Goal: Task Accomplishment & Management: Manage account settings

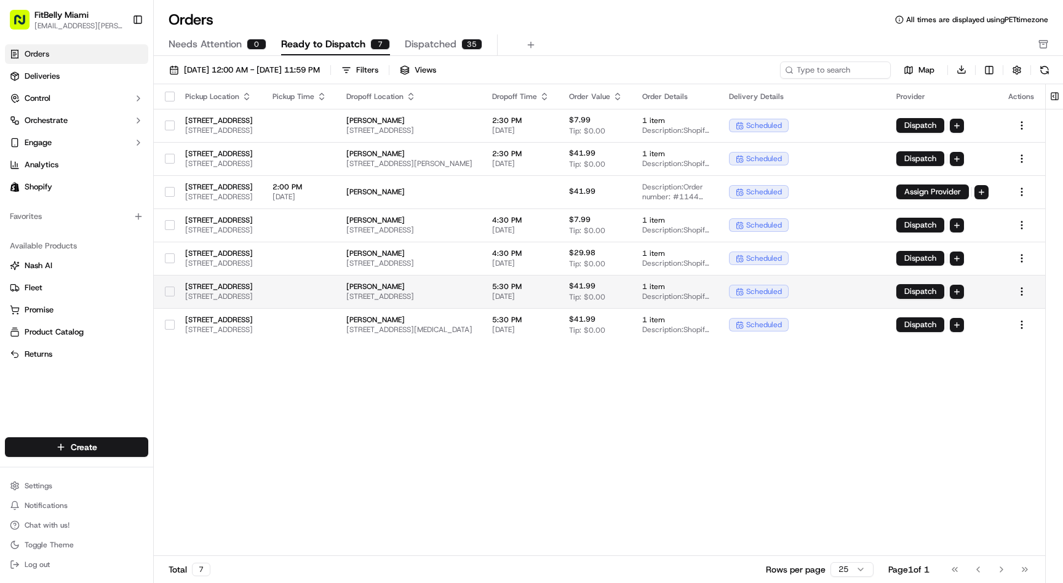
click at [337, 288] on td at bounding box center [300, 291] width 74 height 33
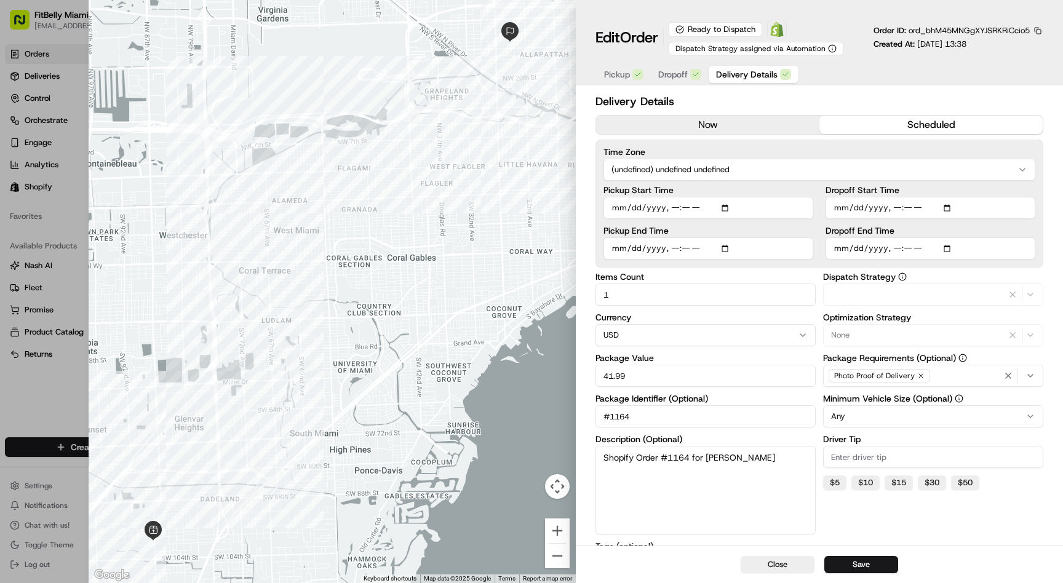
click at [749, 73] on span "Delivery Details" at bounding box center [747, 74] width 62 height 12
click at [908, 209] on input "Dropoff Start Time" at bounding box center [931, 208] width 210 height 22
type input "[DATE]T14:05"
click at [908, 249] on input "Dropoff End Time" at bounding box center [931, 248] width 210 height 22
type input "[DATE]T17:05"
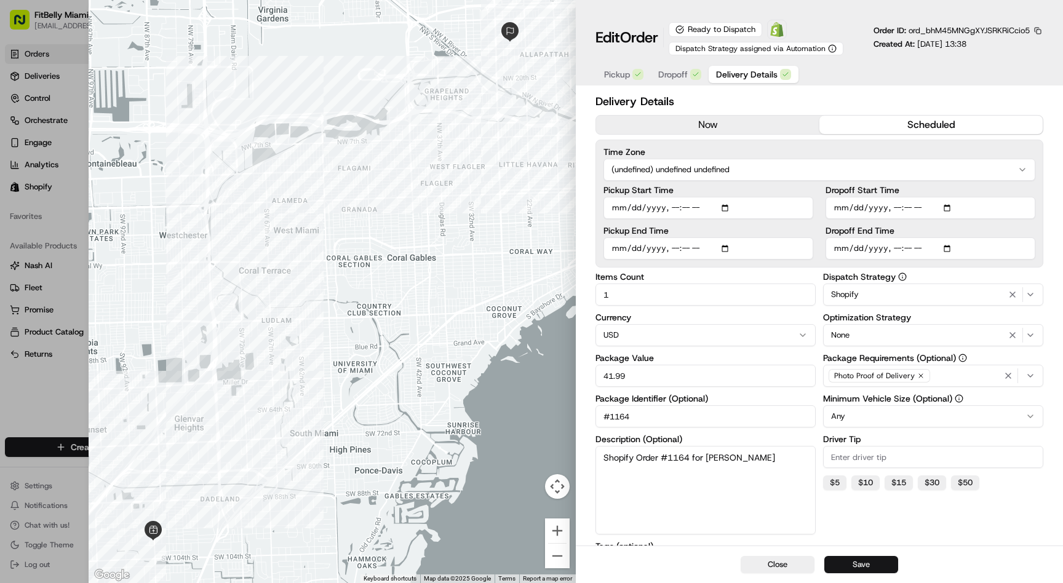
click at [864, 564] on button "Save" at bounding box center [861, 564] width 74 height 17
click at [767, 565] on button "Close" at bounding box center [778, 564] width 74 height 17
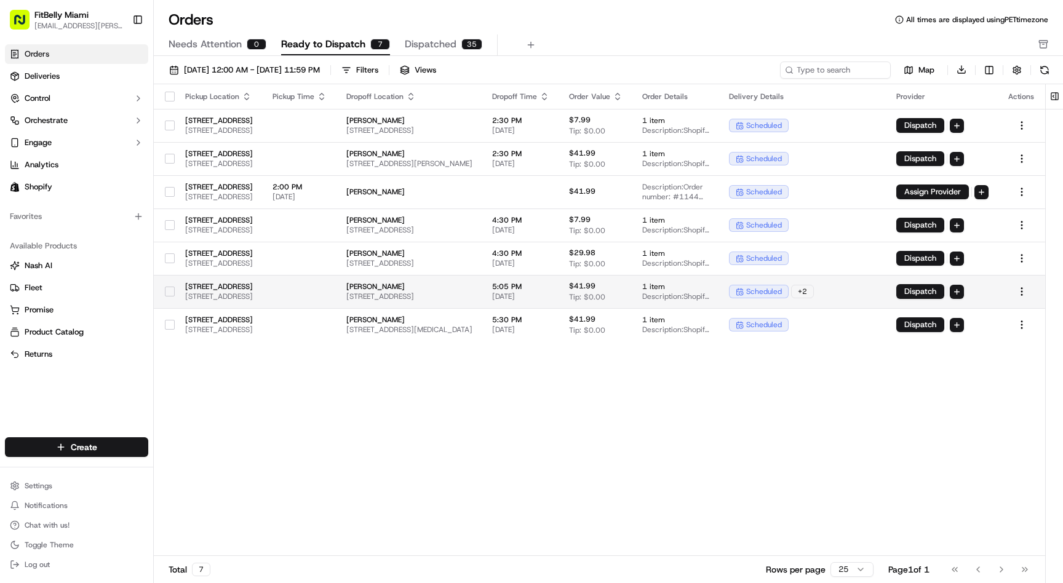
click at [166, 289] on button "button" at bounding box center [170, 292] width 10 height 10
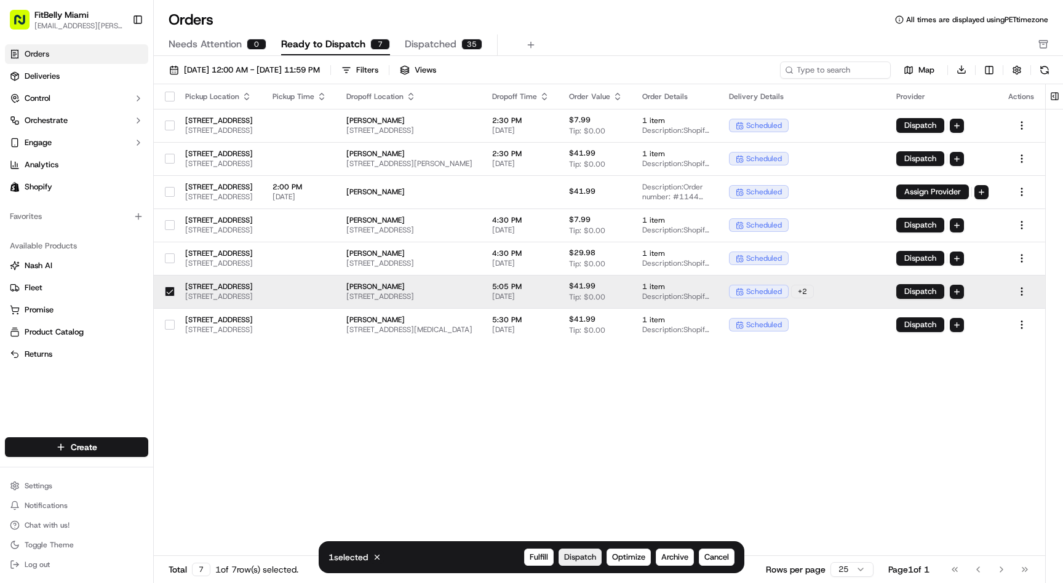
click at [583, 556] on span "Dispatch" at bounding box center [580, 557] width 32 height 11
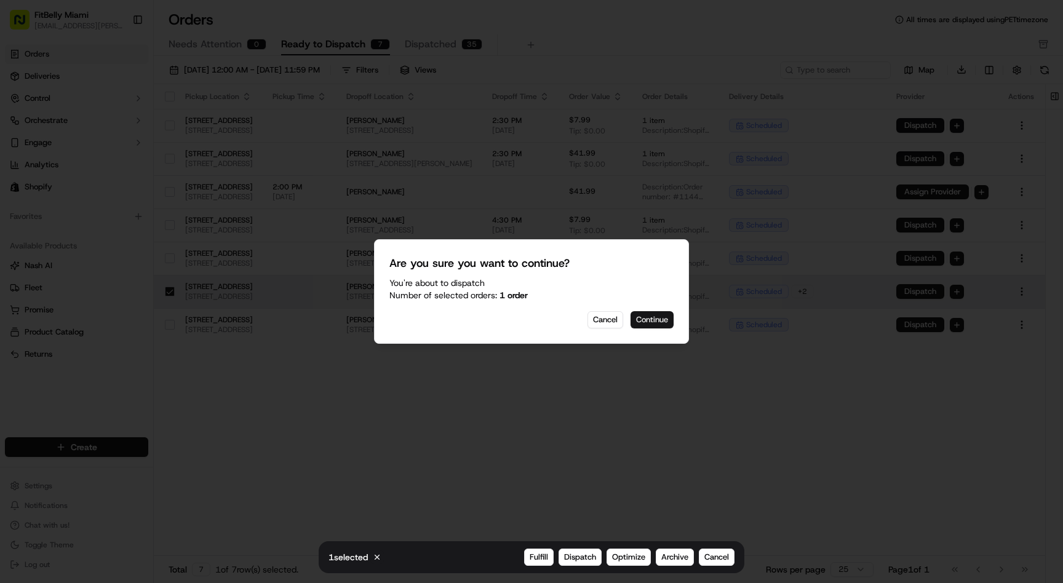
click at [653, 323] on button "Continue" at bounding box center [652, 319] width 43 height 17
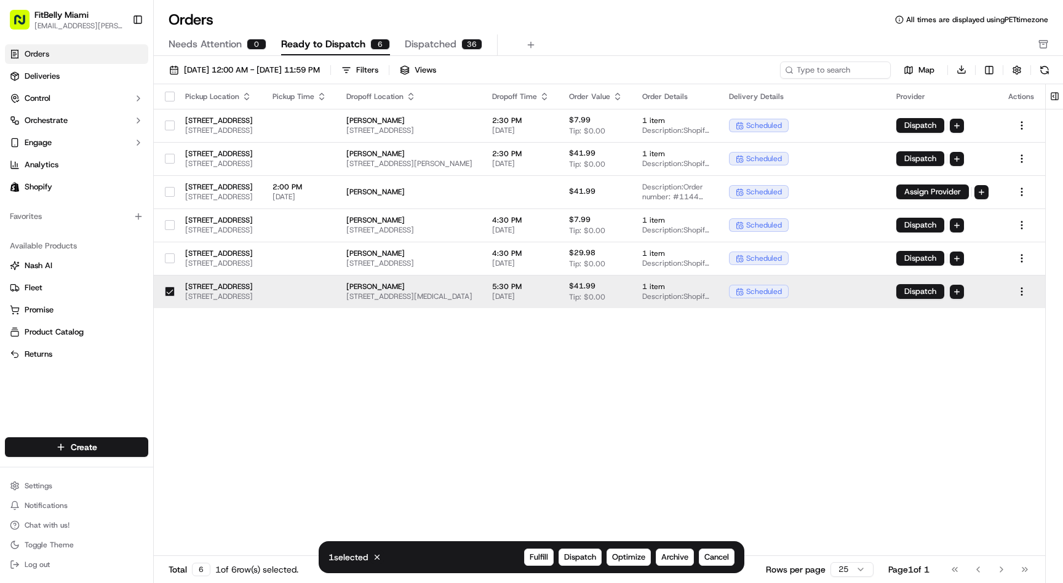
click at [165, 290] on button "button" at bounding box center [170, 292] width 10 height 10
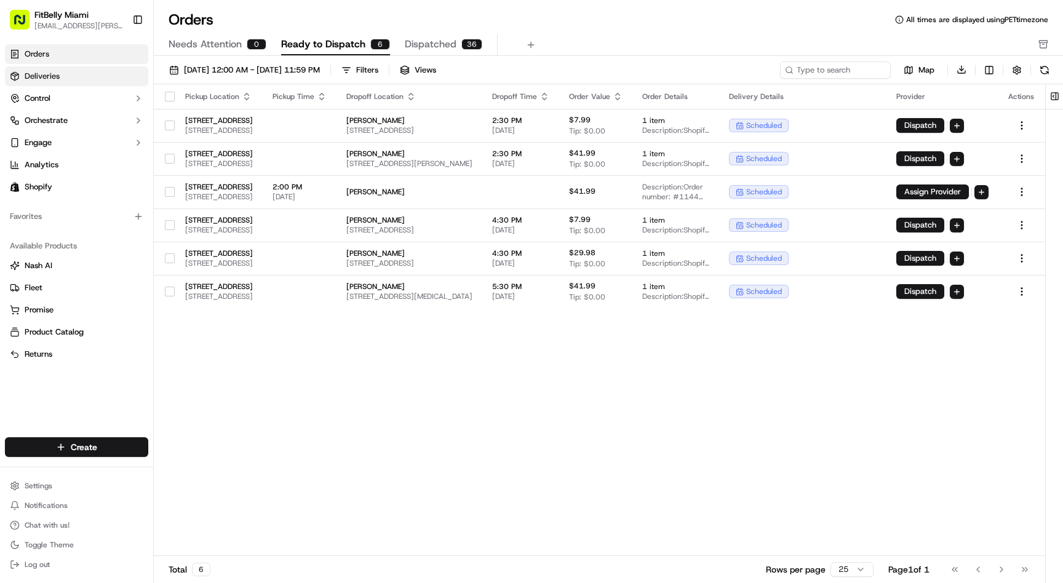
click at [56, 73] on span "Deliveries" at bounding box center [42, 76] width 35 height 11
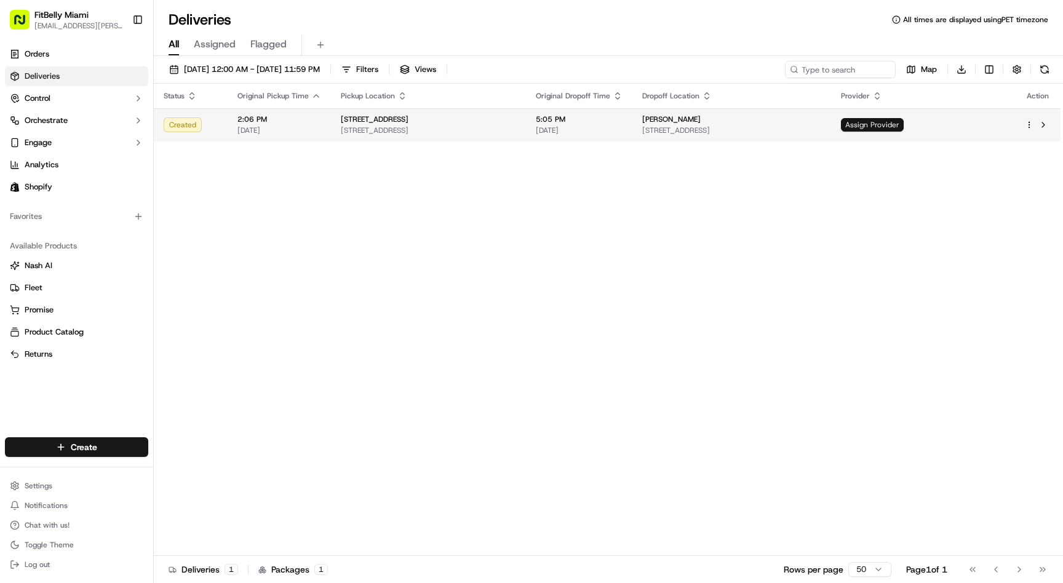
click at [904, 122] on span "Assign Provider" at bounding box center [872, 125] width 63 height 14
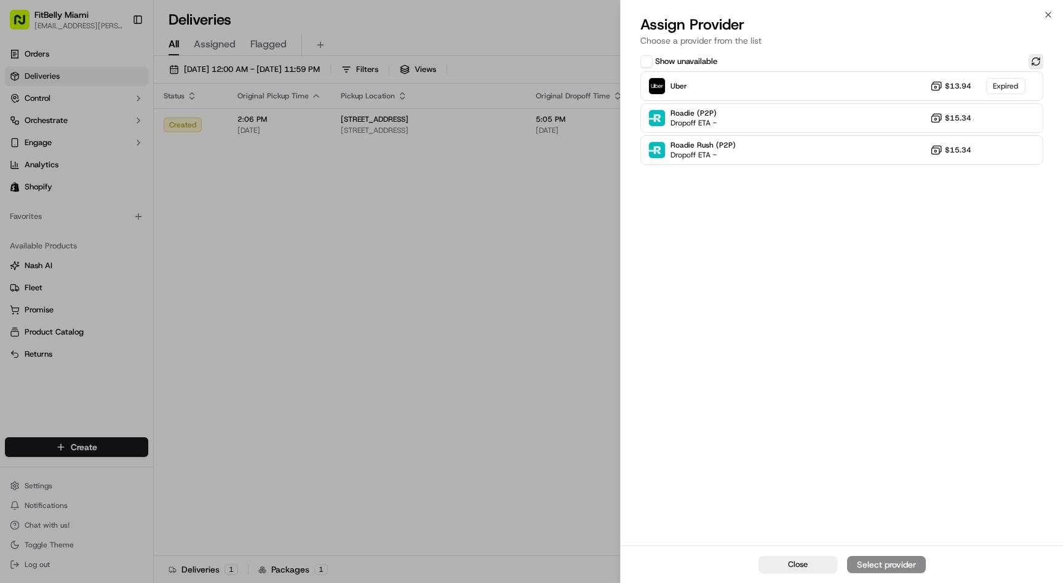
click at [1032, 61] on button at bounding box center [1036, 61] width 15 height 15
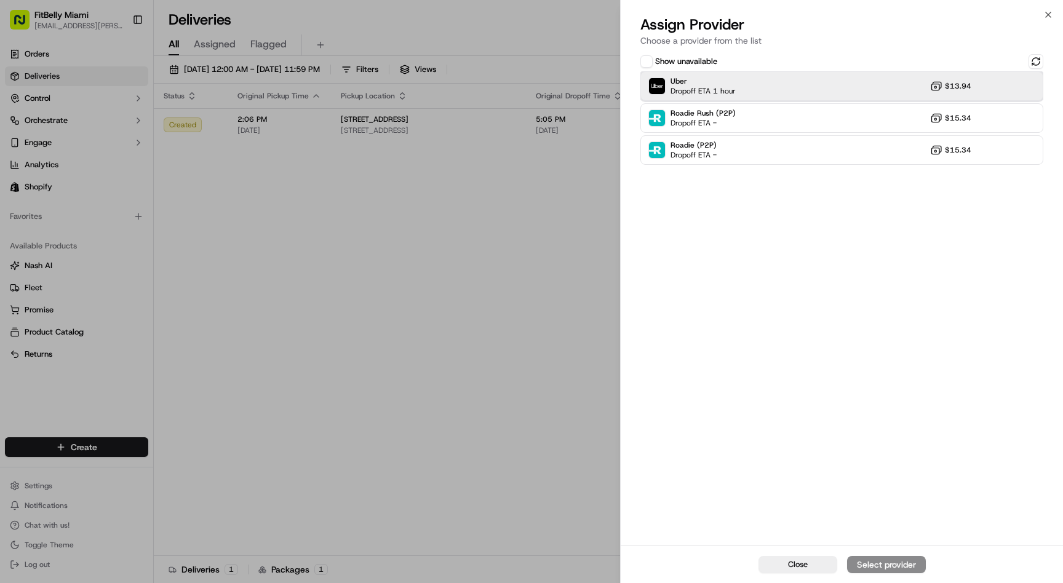
click at [767, 87] on div "Uber Dropoff ETA 1 hour $13.94" at bounding box center [841, 86] width 403 height 30
click at [887, 561] on div "Assign Provider" at bounding box center [886, 565] width 60 height 12
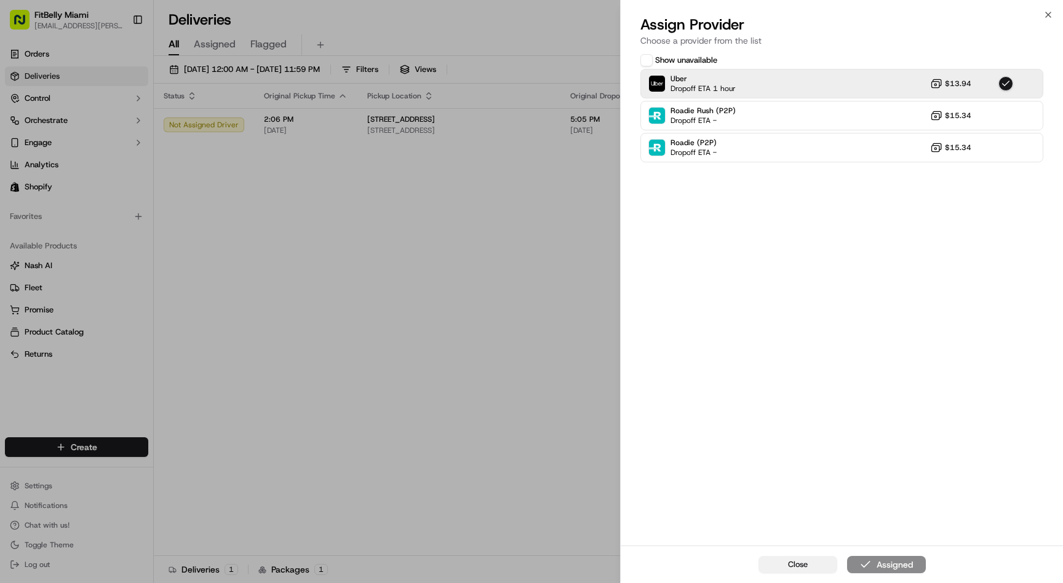
click at [810, 567] on button "Close" at bounding box center [798, 564] width 79 height 17
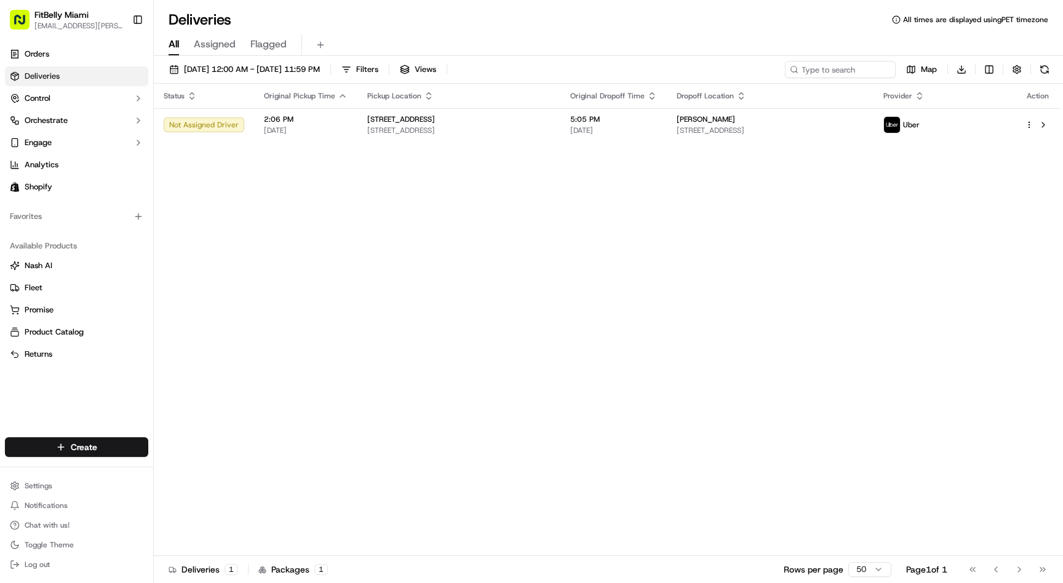
click at [366, 271] on div "Status Original Pickup Time Pickup Location Original Dropoff Time Dropoff Locat…" at bounding box center [607, 320] width 907 height 472
click at [54, 54] on link "Orders" at bounding box center [76, 54] width 143 height 20
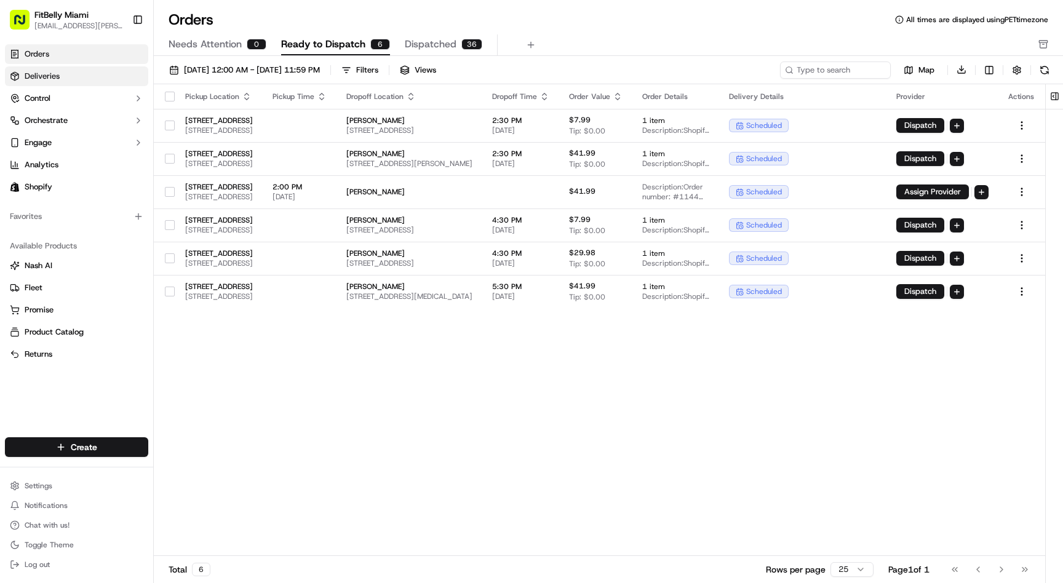
click at [68, 71] on link "Deliveries" at bounding box center [76, 76] width 143 height 20
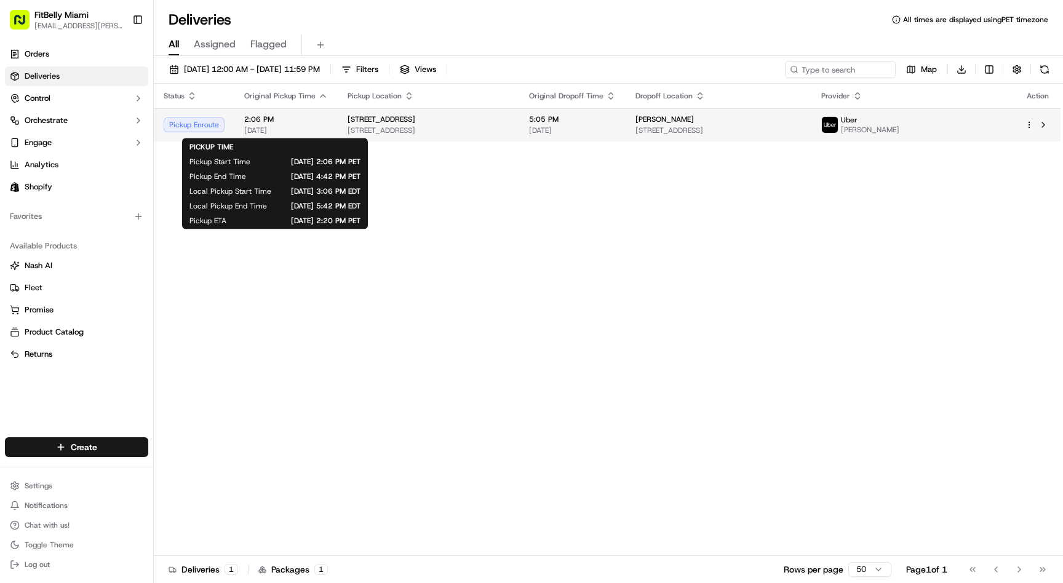
click at [257, 124] on div "2:06 PM [DATE]" at bounding box center [286, 124] width 84 height 21
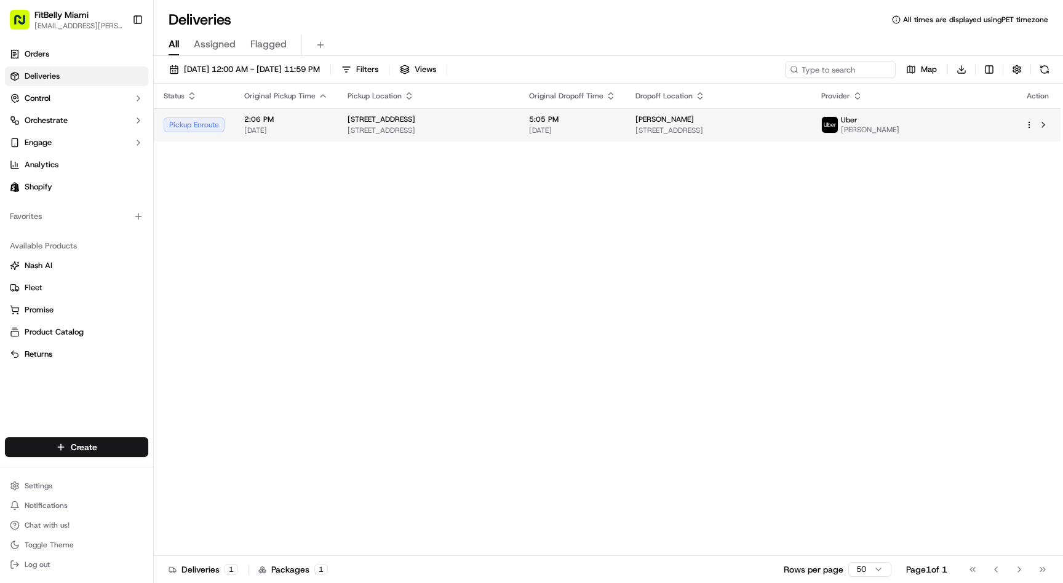
click at [266, 122] on span "2:06 PM" at bounding box center [286, 119] width 84 height 10
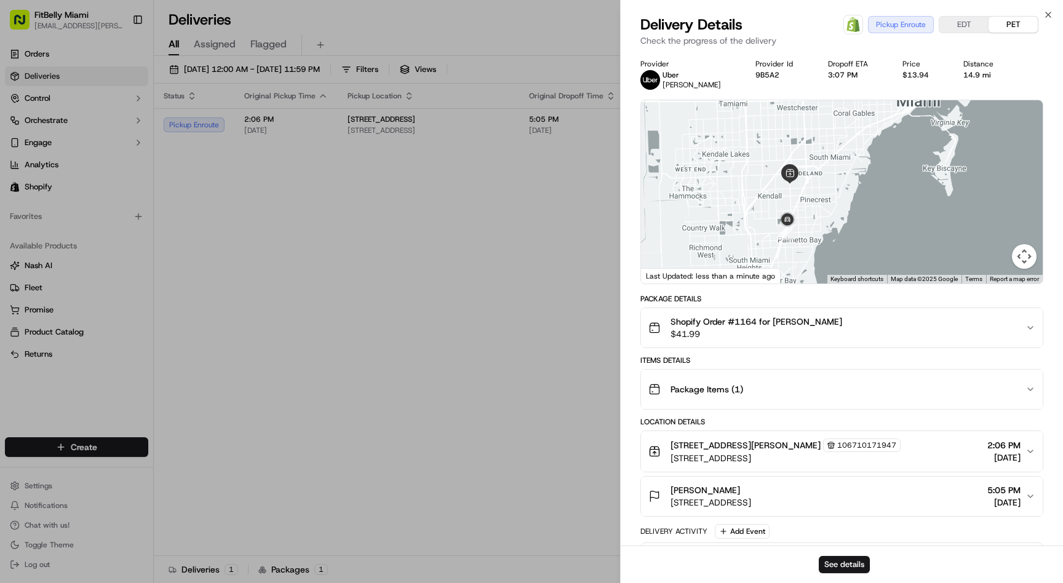
drag, startPoint x: 831, startPoint y: 213, endPoint x: 819, endPoint y: 143, distance: 71.0
click at [819, 143] on div at bounding box center [842, 191] width 402 height 183
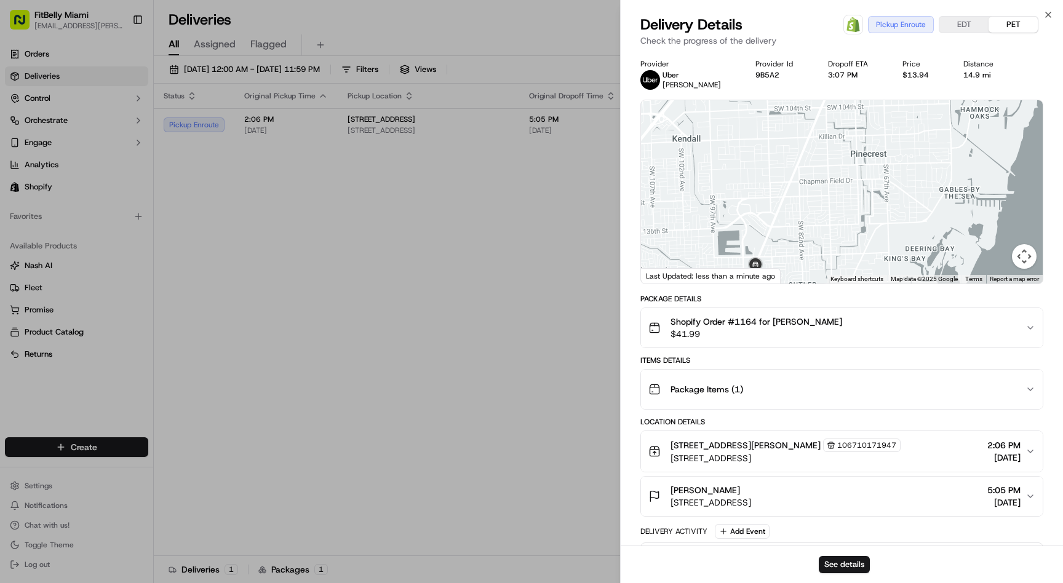
drag, startPoint x: 795, startPoint y: 188, endPoint x: 826, endPoint y: 99, distance: 94.2
click at [825, 100] on div "← Move left → Move right ↑ Move up ↓ Move down + Zoom in - Zoom out Home Jump l…" at bounding box center [841, 192] width 403 height 185
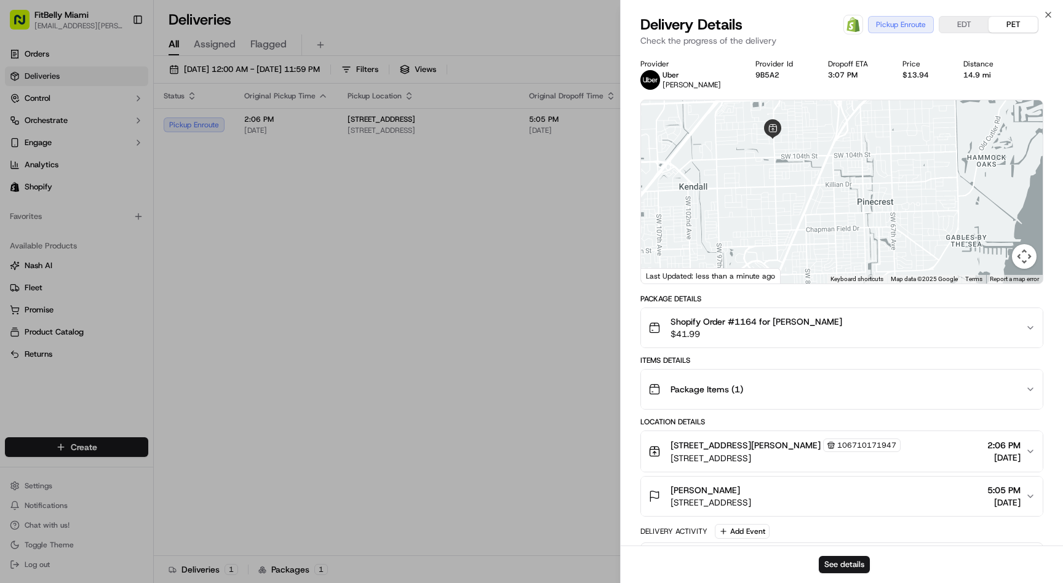
drag, startPoint x: 789, startPoint y: 164, endPoint x: 786, endPoint y: 230, distance: 65.9
click at [786, 230] on div at bounding box center [842, 191] width 402 height 183
